Goal: Task Accomplishment & Management: Use online tool/utility

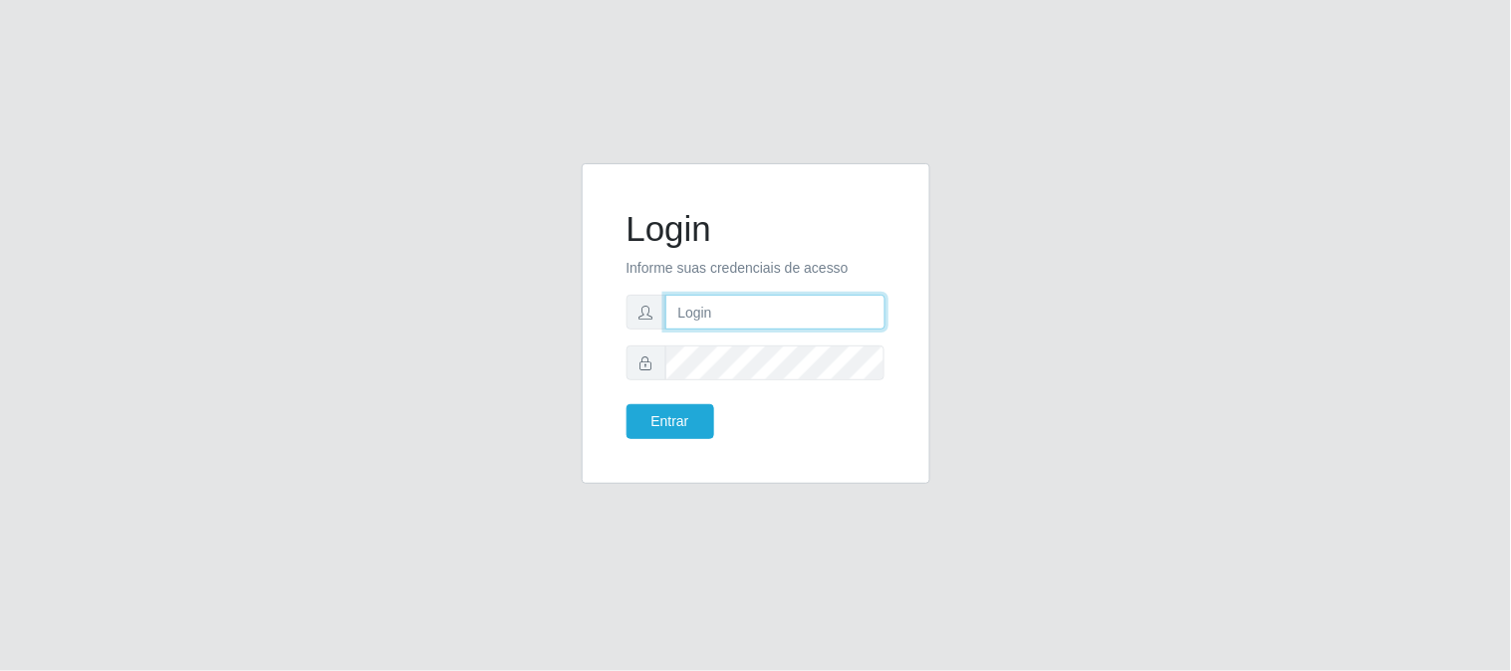
click at [841, 313] on input "text" at bounding box center [775, 312] width 220 height 35
type input "[EMAIL_ADDRESS][DOMAIN_NAME]"
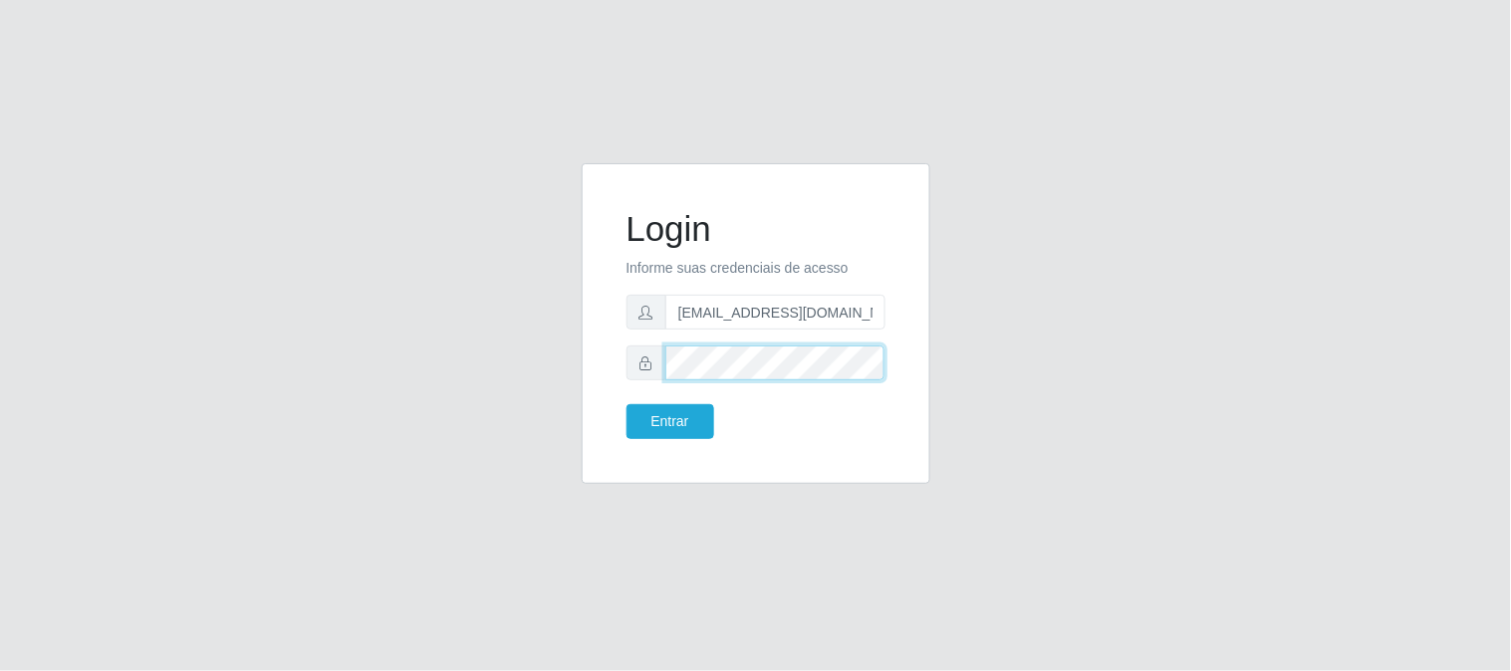
click at [626, 404] on button "Entrar" at bounding box center [670, 421] width 88 height 35
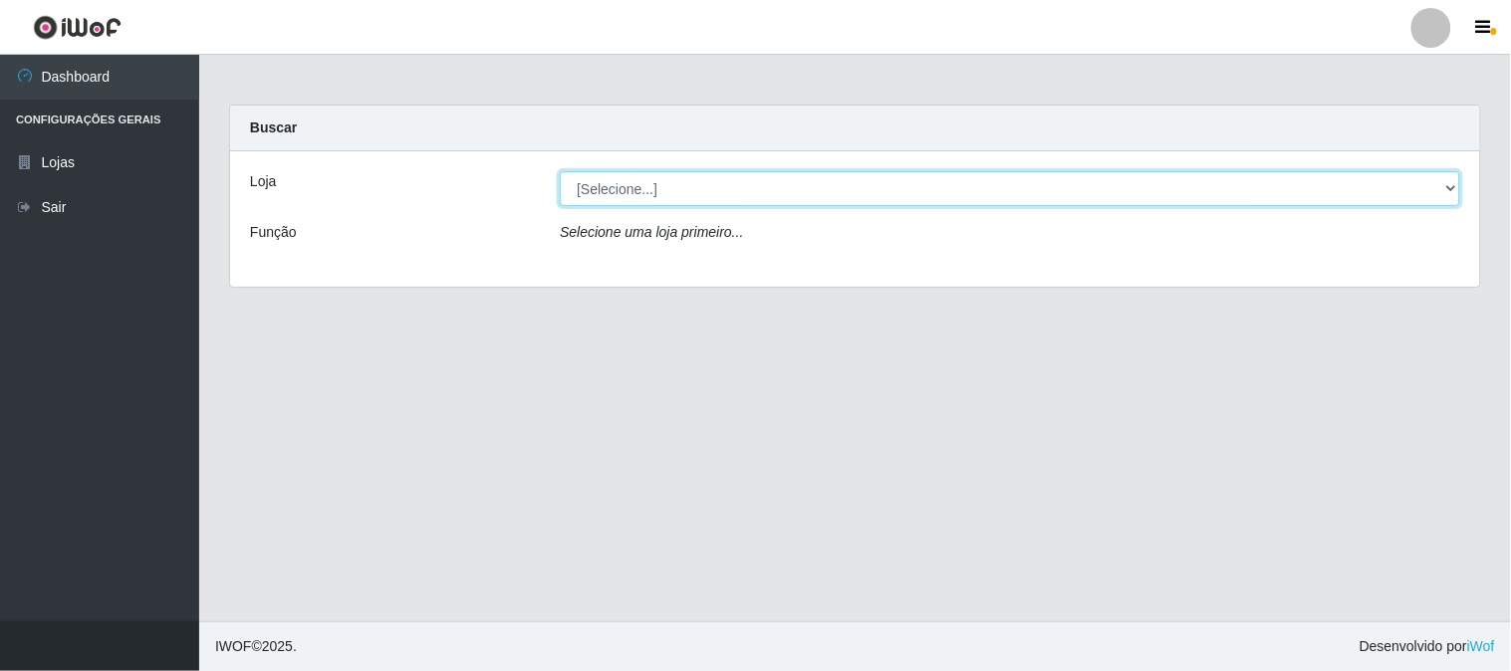
click at [795, 195] on select "[Selecione...] Queiroz Atacadão - [GEOGRAPHIC_DATA]" at bounding box center [1010, 188] width 900 height 35
select select "464"
click at [560, 171] on select "[Selecione...] Queiroz Atacadão - [GEOGRAPHIC_DATA]" at bounding box center [1010, 188] width 900 height 35
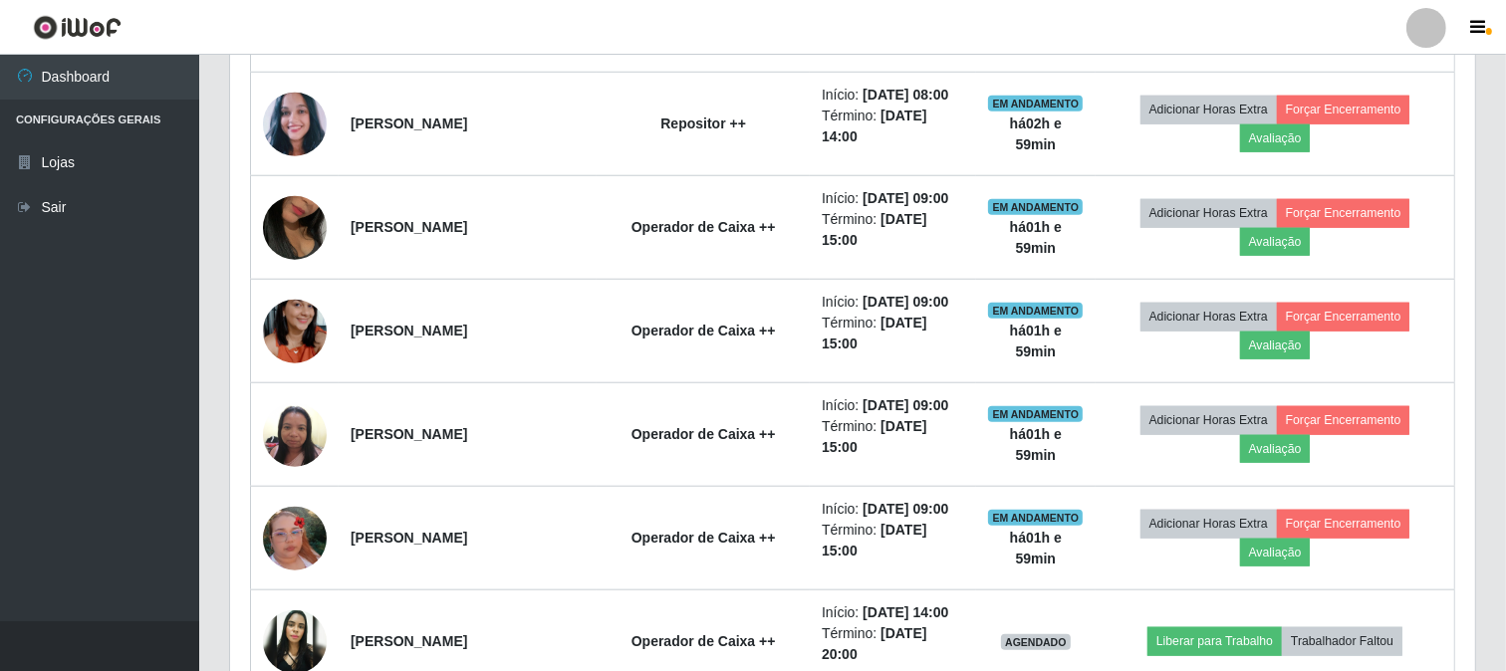
scroll to position [1624, 0]
